Goal: Task Accomplishment & Management: Complete application form

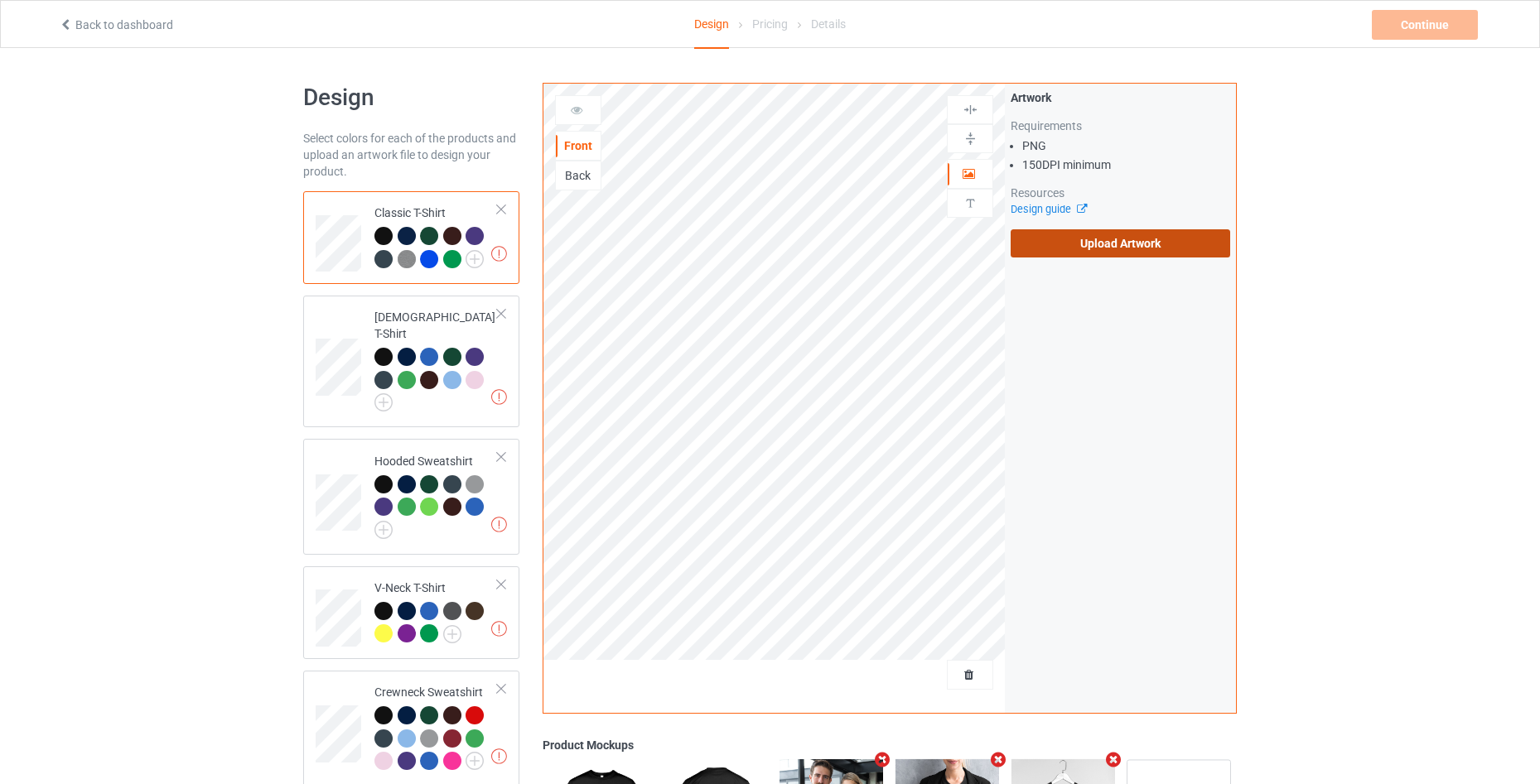
click at [1068, 255] on label "Upload Artwork" at bounding box center [1121, 243] width 219 height 29
click at [0, 0] on input "Upload Artwork" at bounding box center [0, 0] width 0 height 0
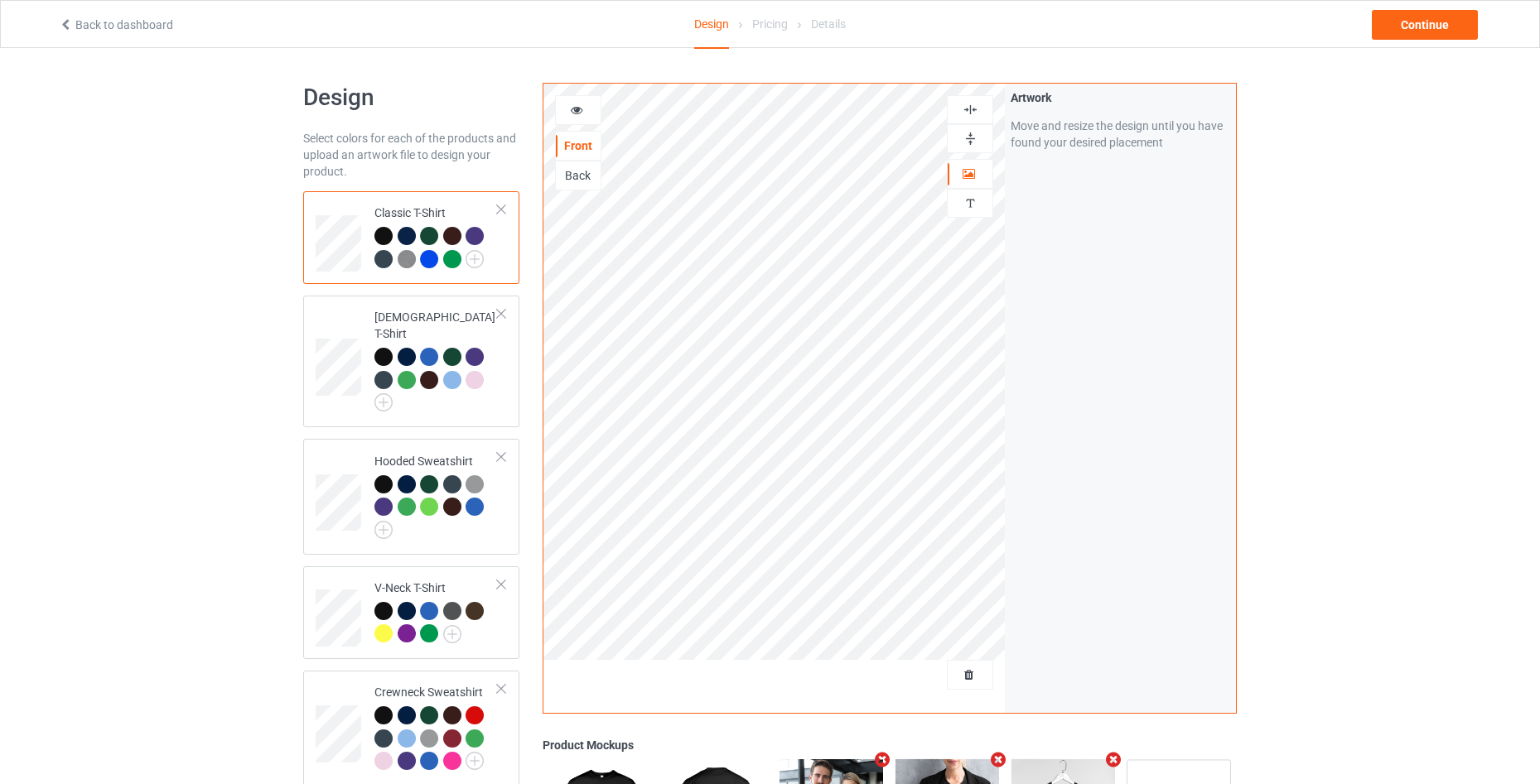
click at [573, 111] on icon at bounding box center [576, 108] width 14 height 12
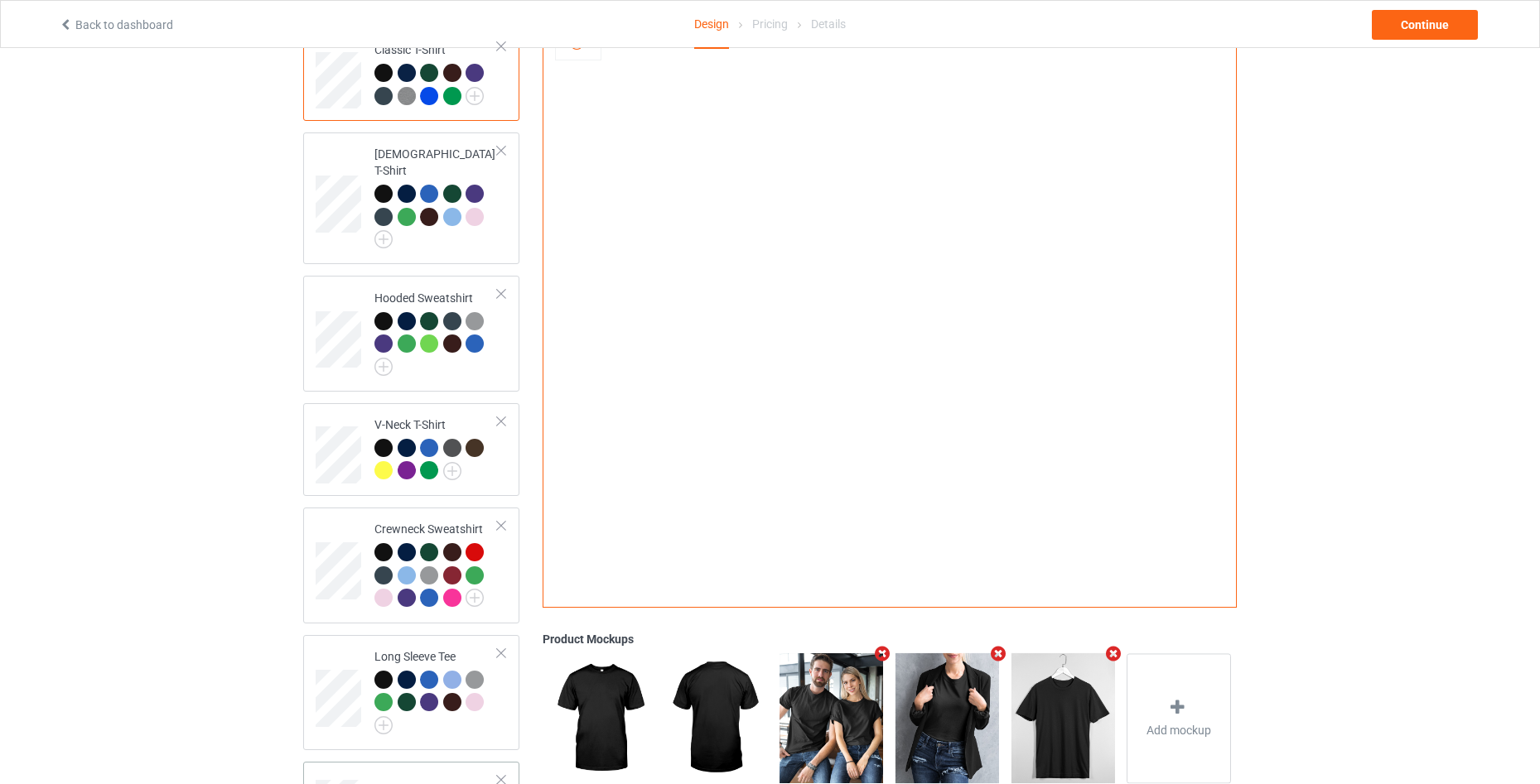
scroll to position [334, 0]
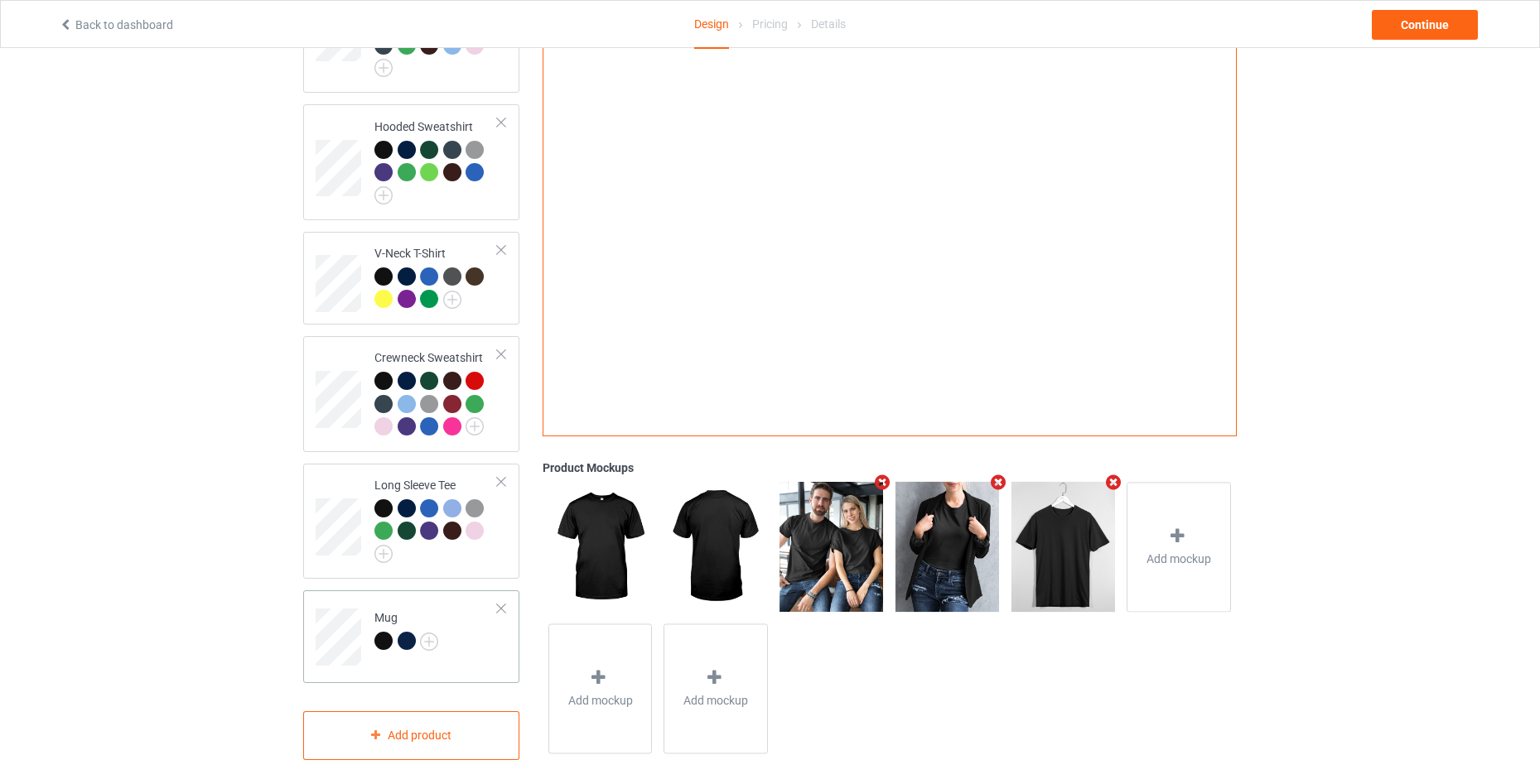
click at [476, 626] on td "Mug" at bounding box center [436, 631] width 142 height 69
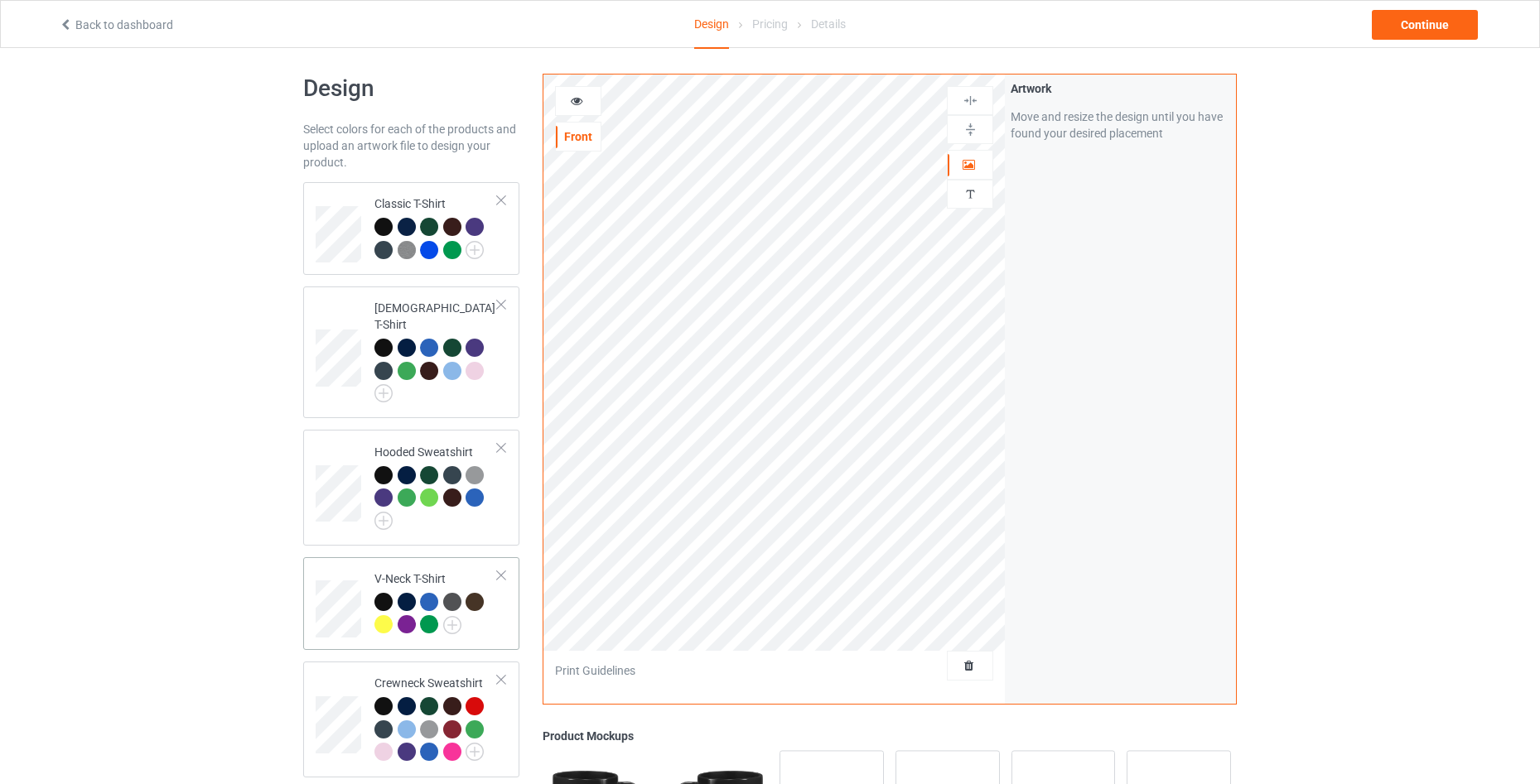
scroll to position [4, 0]
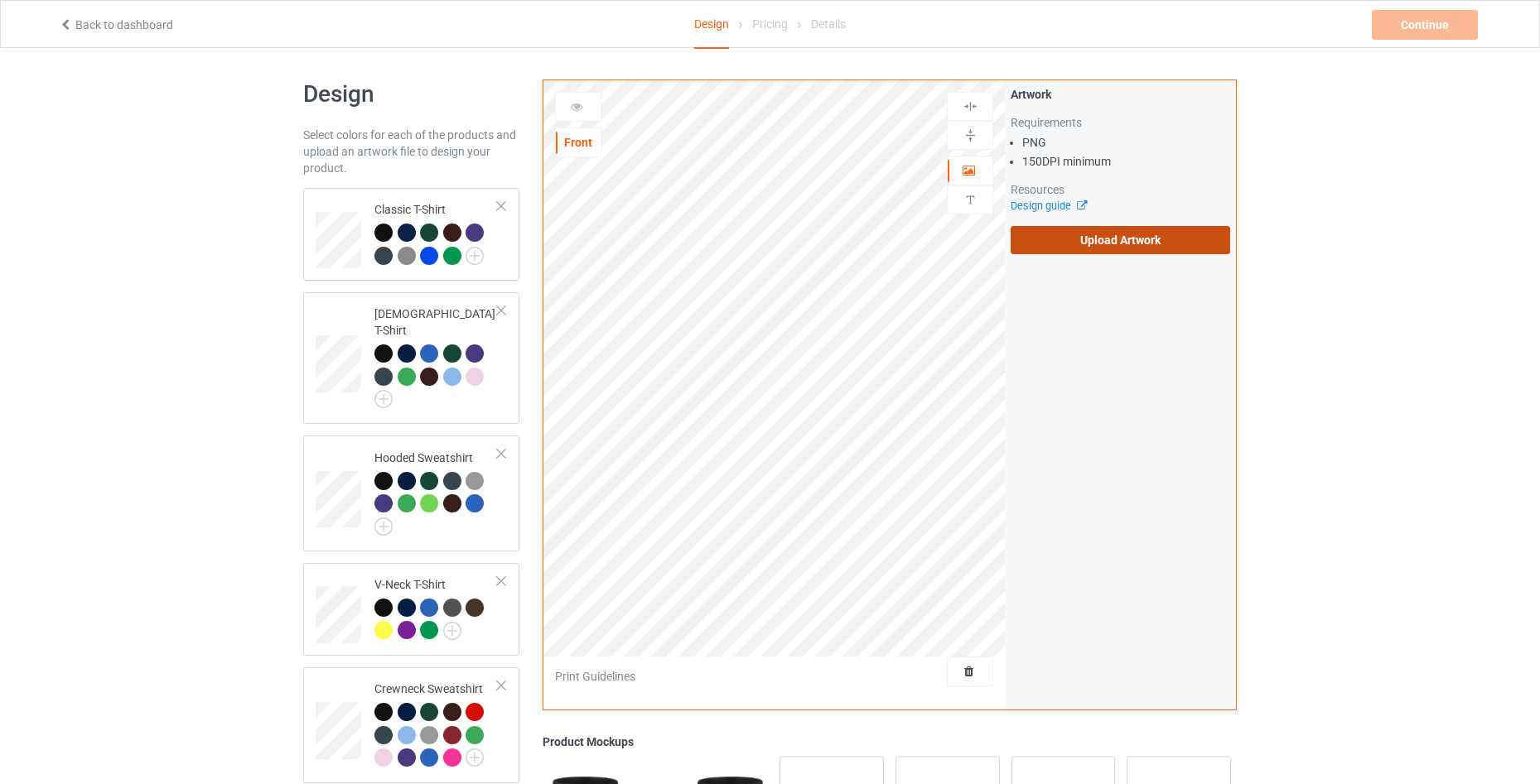
click at [1090, 242] on label "Upload Artwork" at bounding box center [1121, 240] width 219 height 29
click at [0, 0] on input "Upload Artwork" at bounding box center [0, 0] width 0 height 0
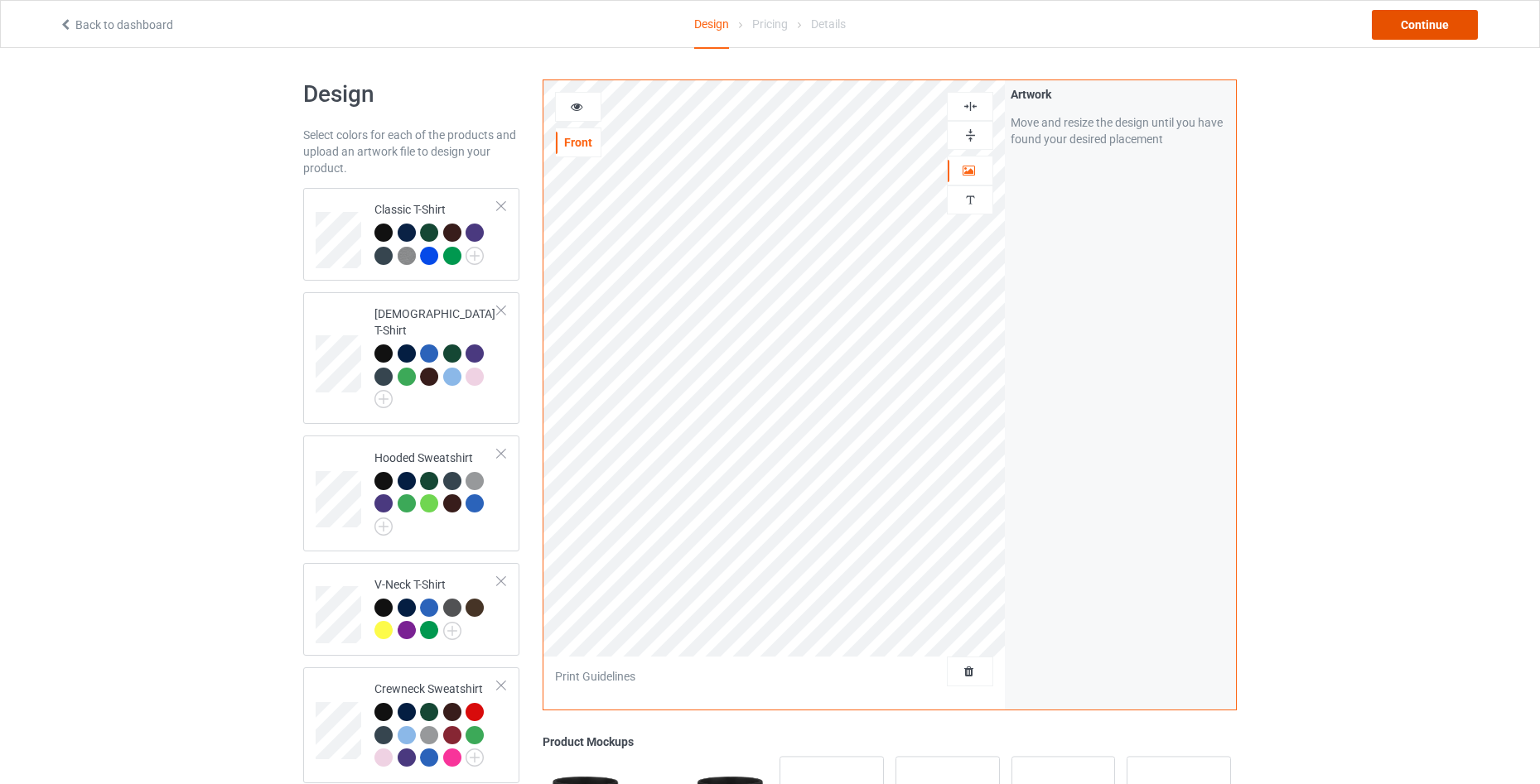
click at [1417, 35] on div "Continue" at bounding box center [1424, 25] width 106 height 29
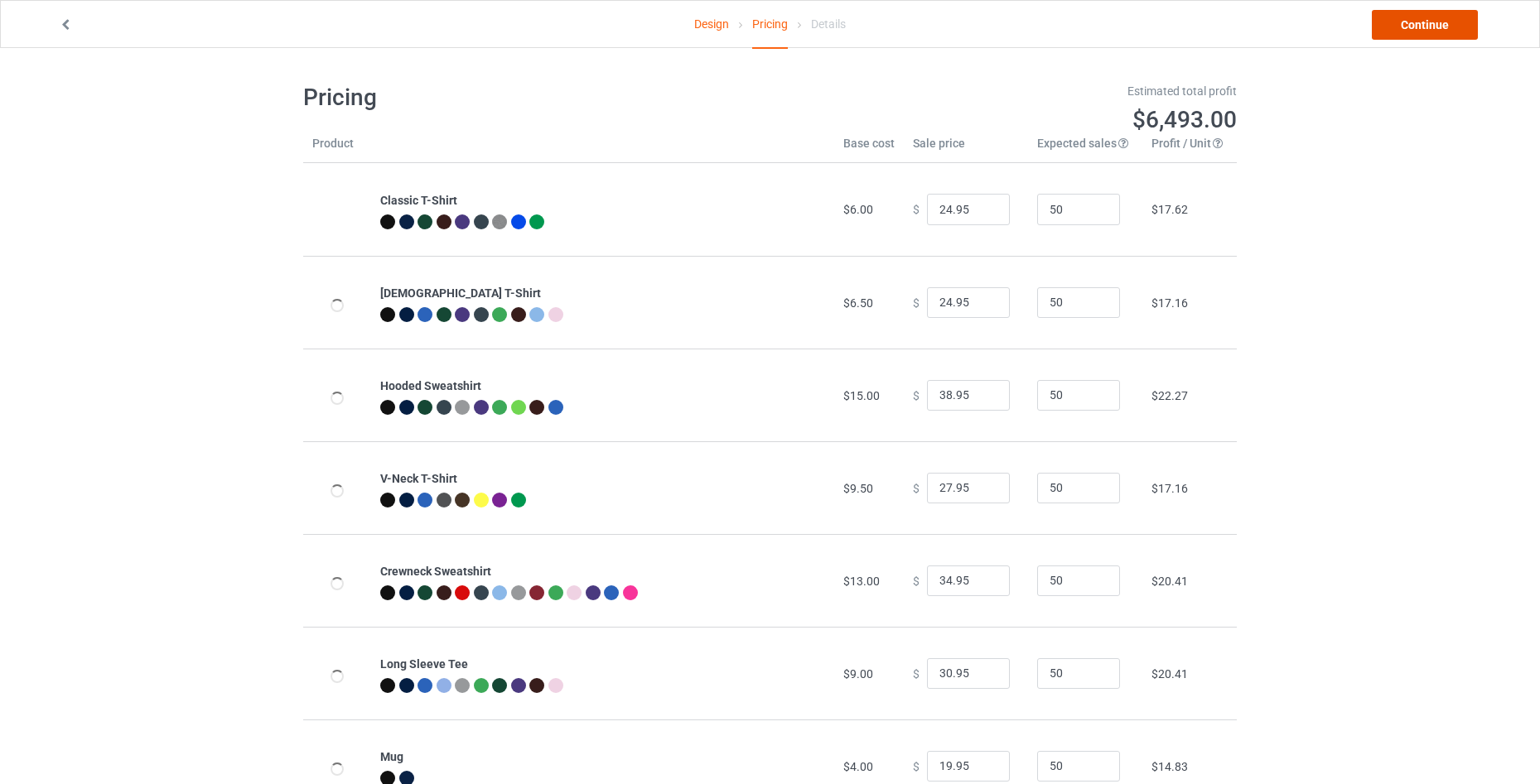
click at [1413, 36] on link "Continue" at bounding box center [1424, 25] width 106 height 29
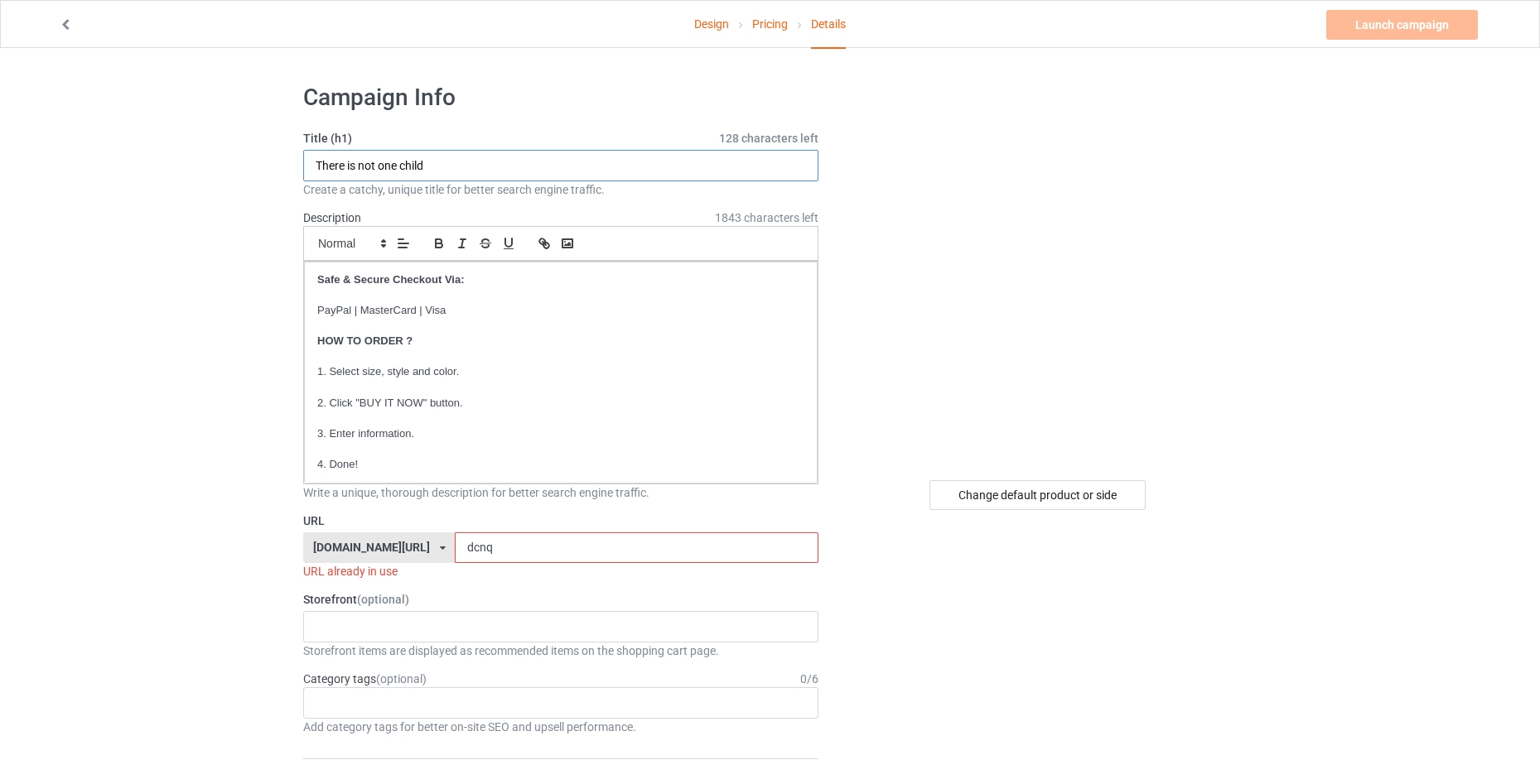
drag, startPoint x: 471, startPoint y: 176, endPoint x: 249, endPoint y: 162, distance: 222.4
paste input "Is he dead yet"
type input "Is he dead yet"
click at [550, 548] on input "dcnq" at bounding box center [636, 548] width 363 height 31
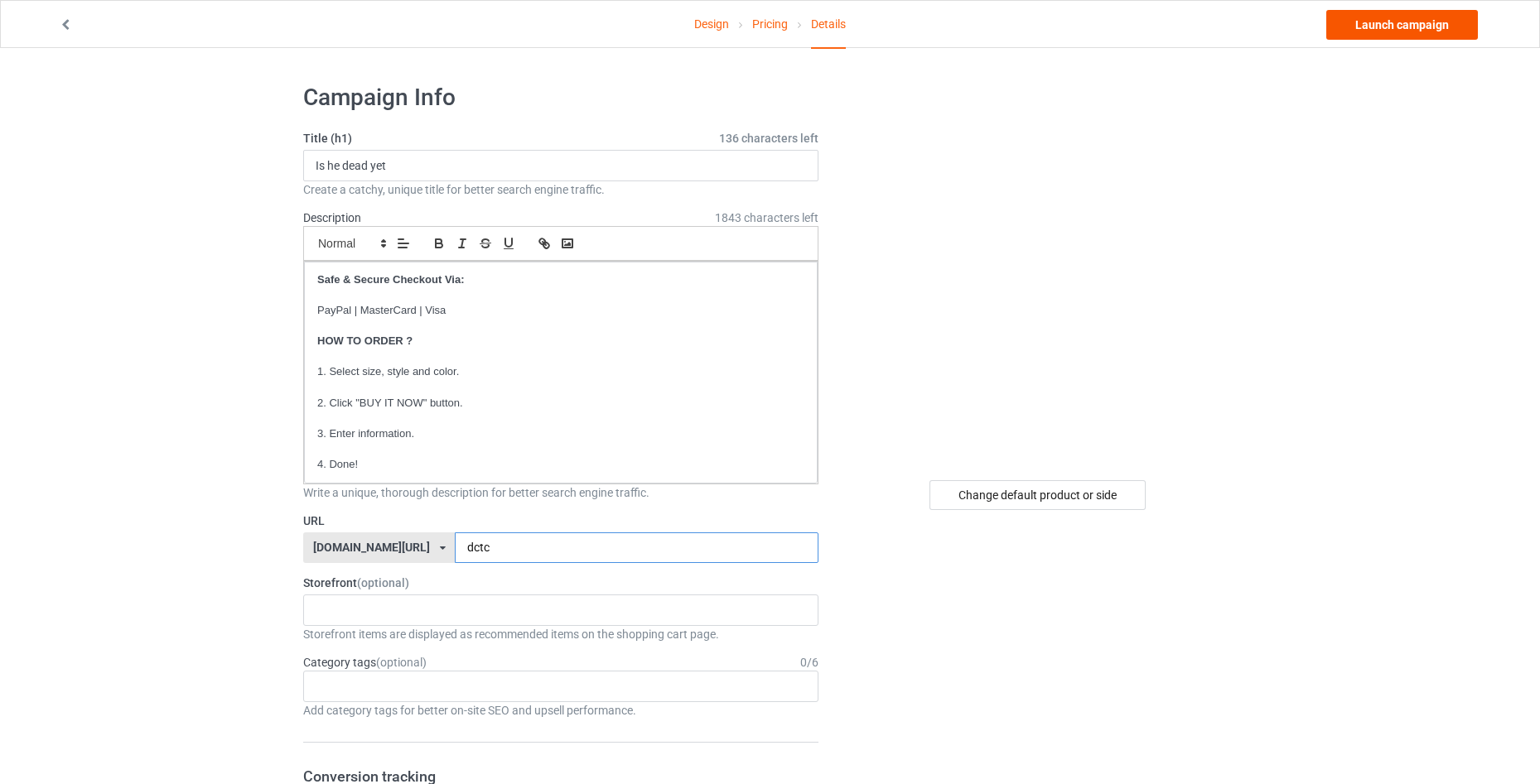
type input "dctc"
click at [1361, 36] on link "Launch campaign" at bounding box center [1402, 25] width 151 height 29
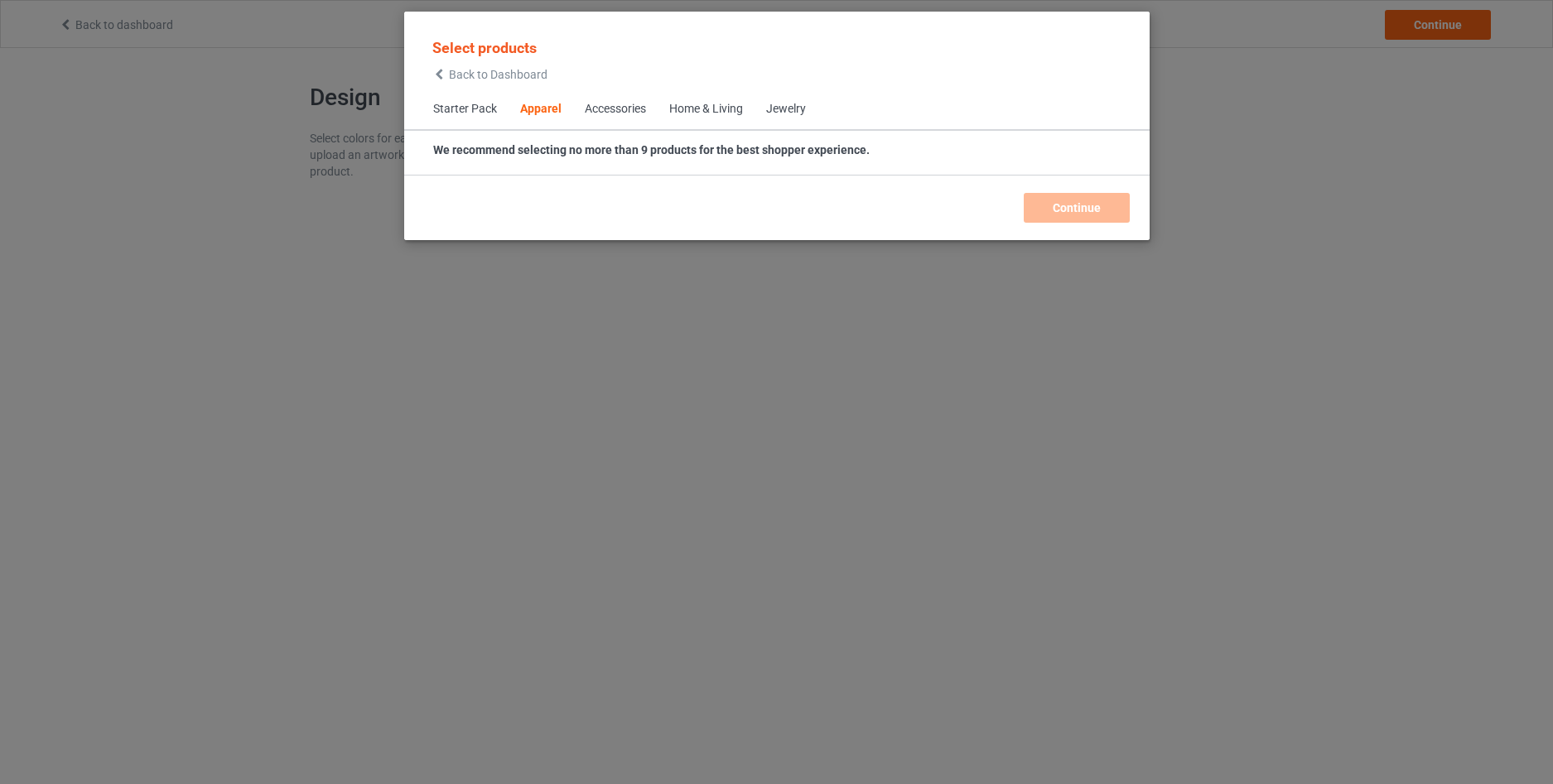
scroll to position [617, 0]
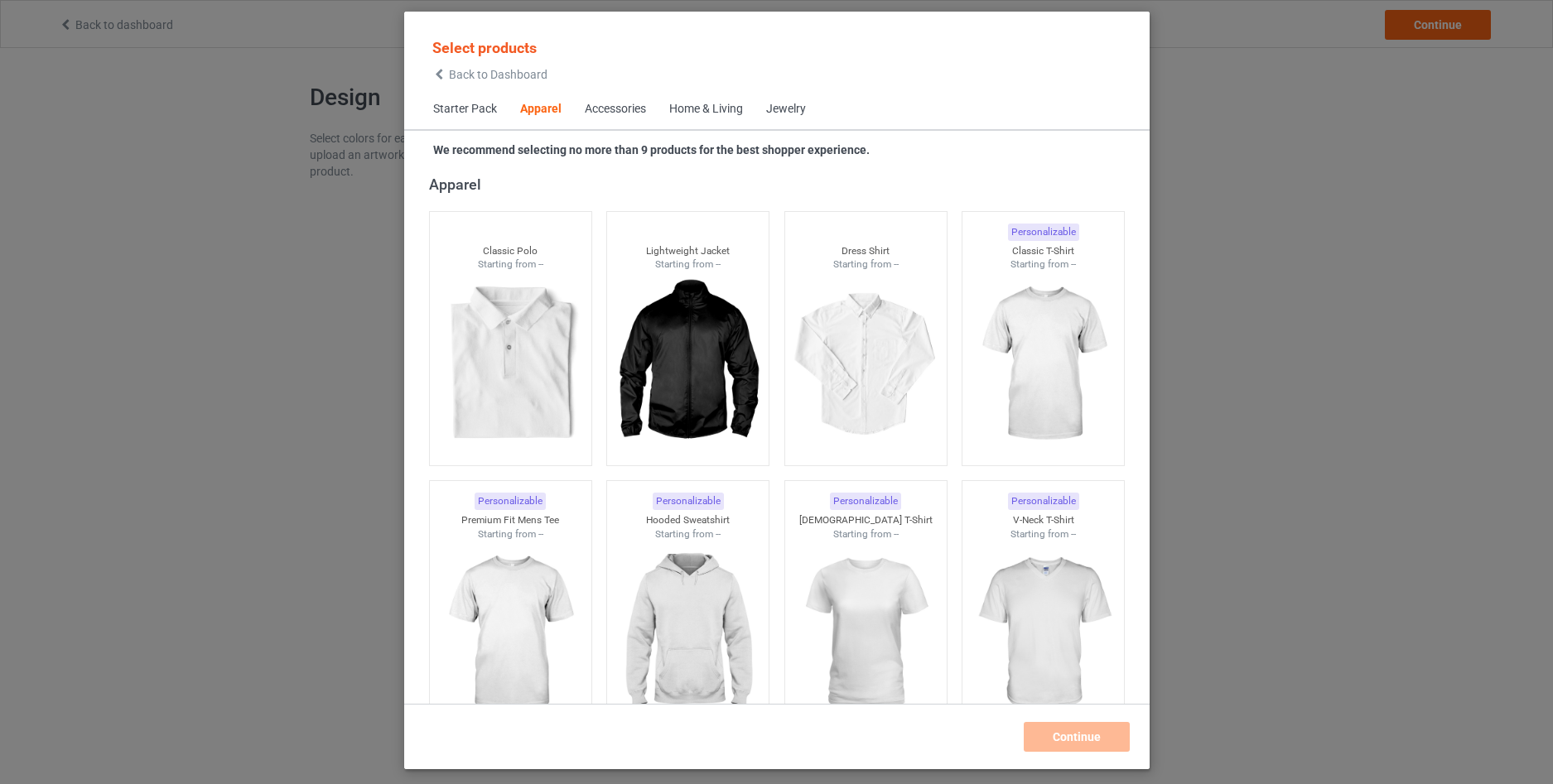
click at [447, 80] on div "Back to Dashboard" at bounding box center [489, 75] width 115 height 12
